Goal: Check status: Check status

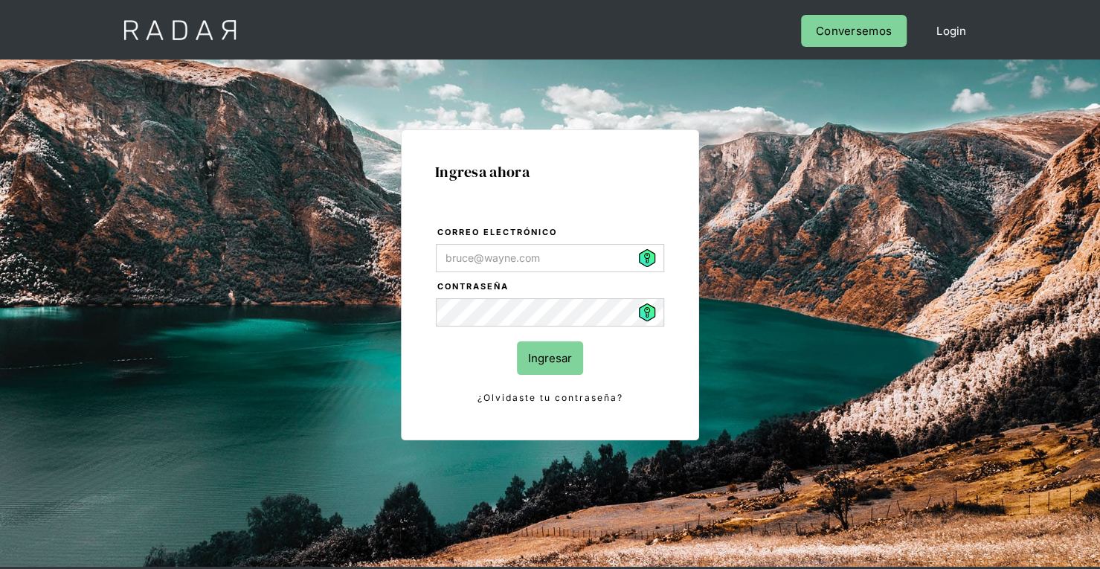
type input "[PERSON_NAME][EMAIL_ADDRESS][PERSON_NAME][DOMAIN_NAME]"
click at [540, 353] on input "Ingresar" at bounding box center [550, 357] width 66 height 33
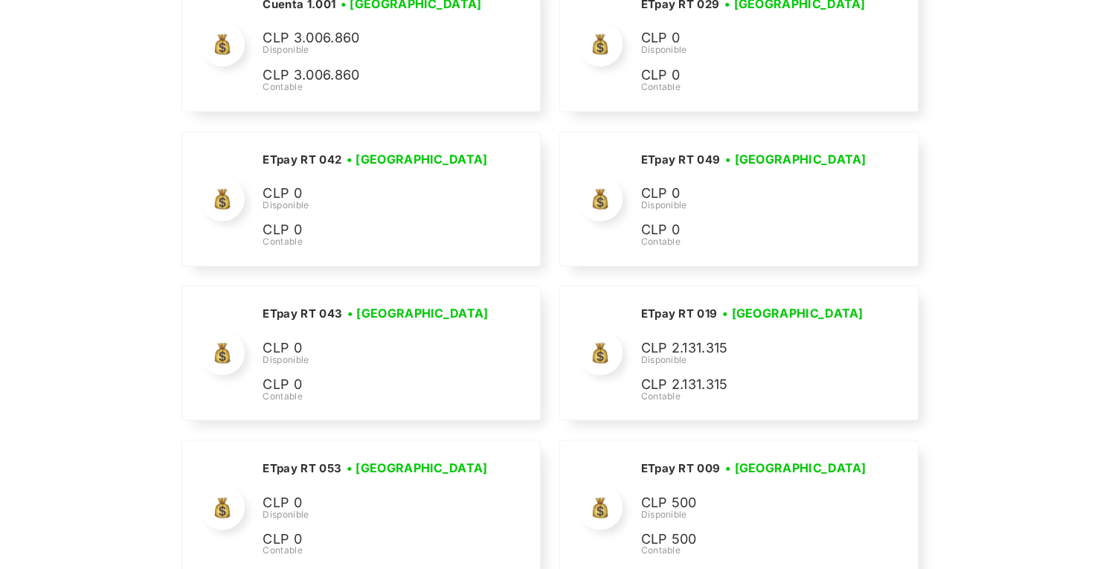
scroll to position [4854, 0]
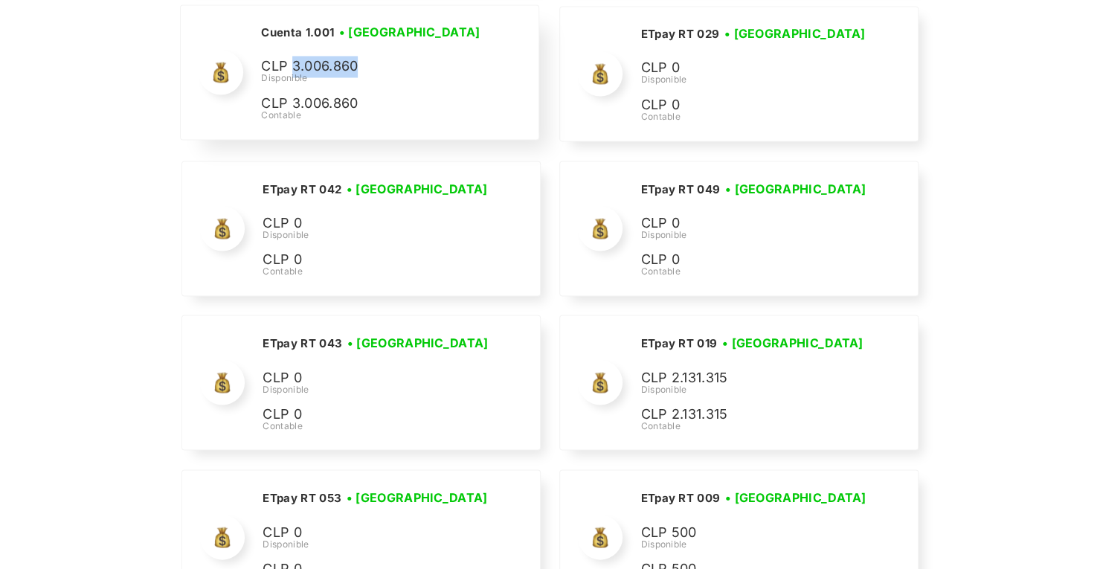
drag, startPoint x: 358, startPoint y: 54, endPoint x: 292, endPoint y: 46, distance: 66.6
click at [292, 56] on p "CLP 3.006.860" at bounding box center [372, 67] width 223 height 22
copy p "3.006.860"
